Goal: Information Seeking & Learning: Learn about a topic

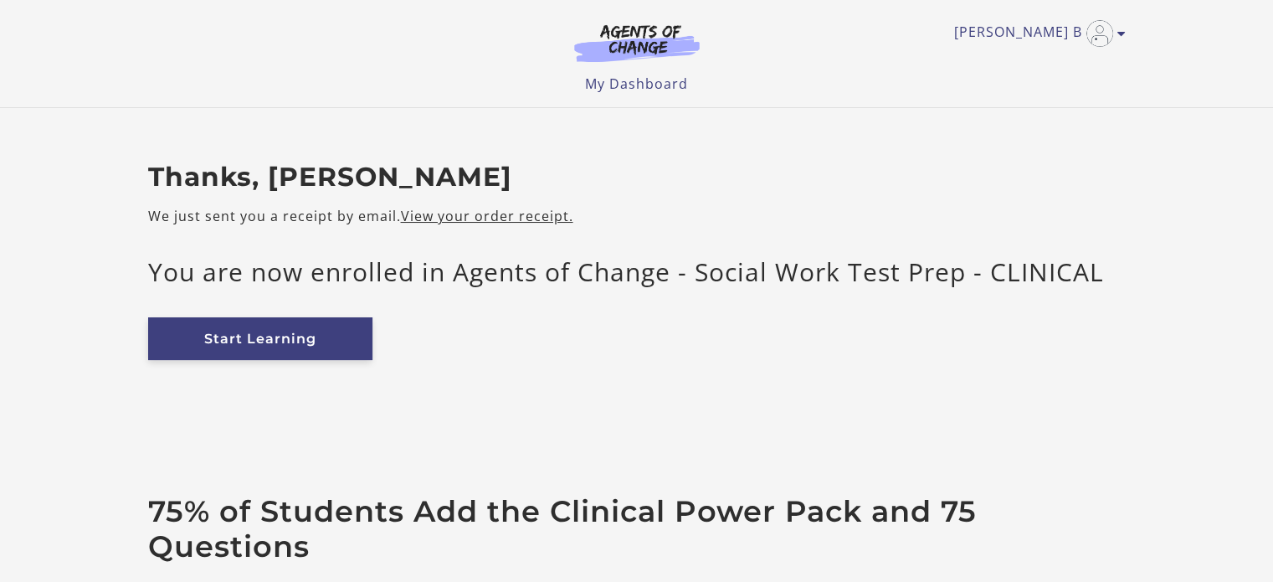
click at [285, 334] on link "Start Learning" at bounding box center [260, 338] width 224 height 43
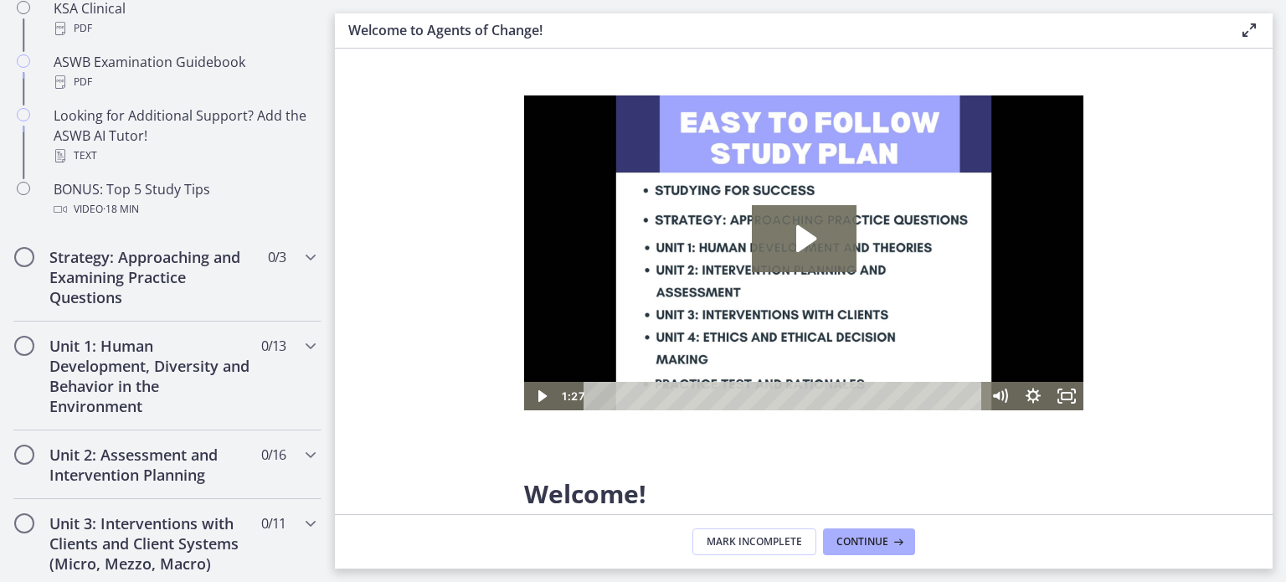
scroll to position [825, 0]
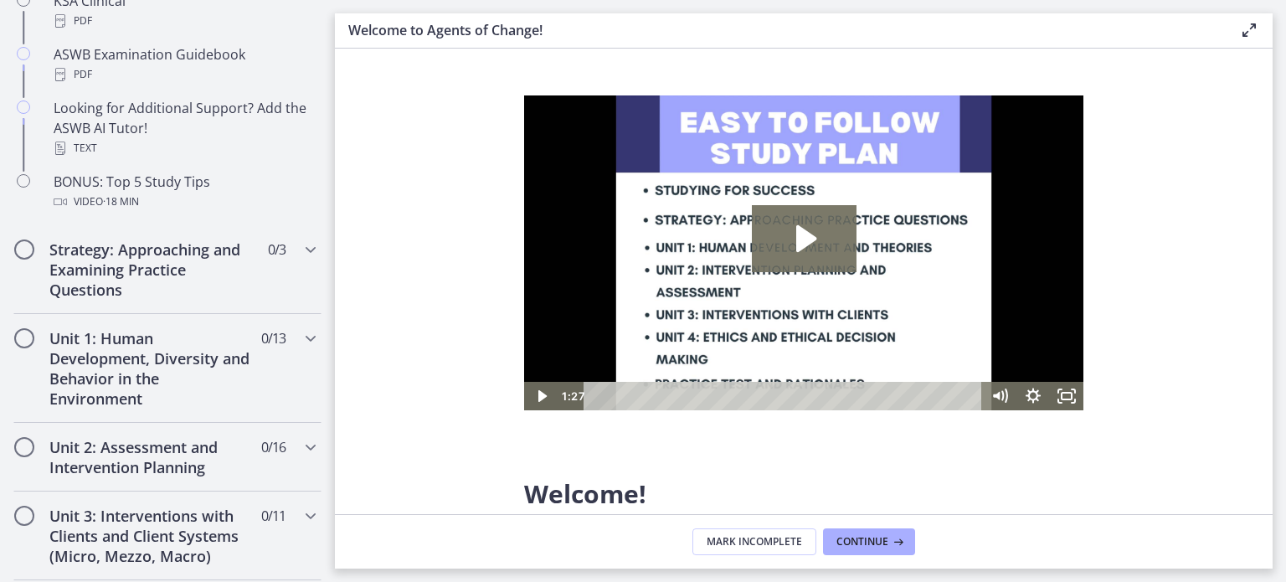
drag, startPoint x: 328, startPoint y: 148, endPoint x: 196, endPoint y: 7, distance: 193.6
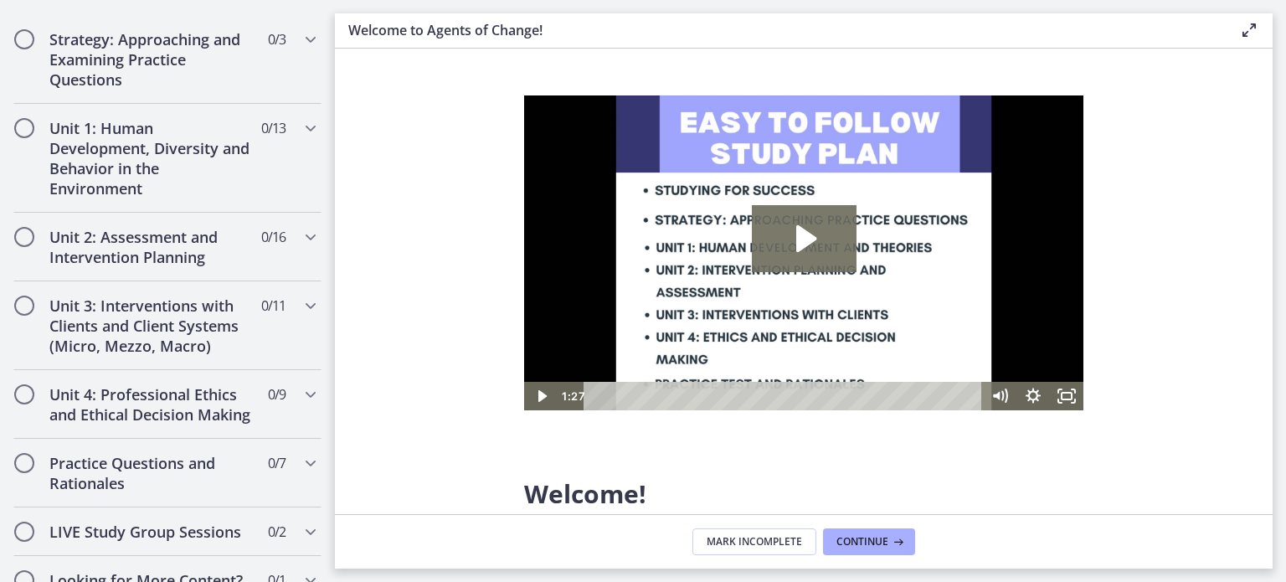
scroll to position [961, 0]
